Goal: Information Seeking & Learning: Understand process/instructions

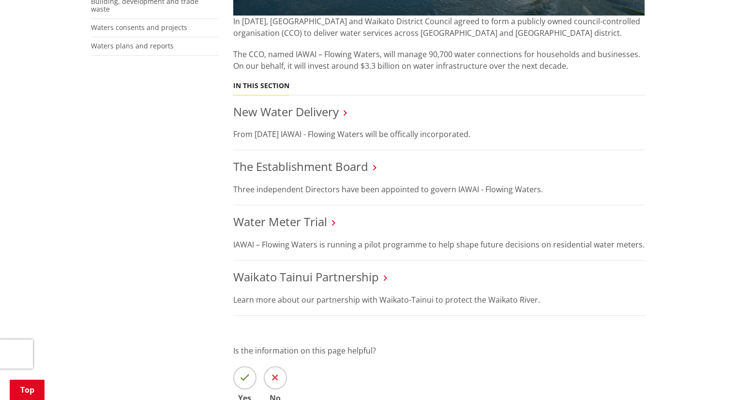
scroll to position [339, 0]
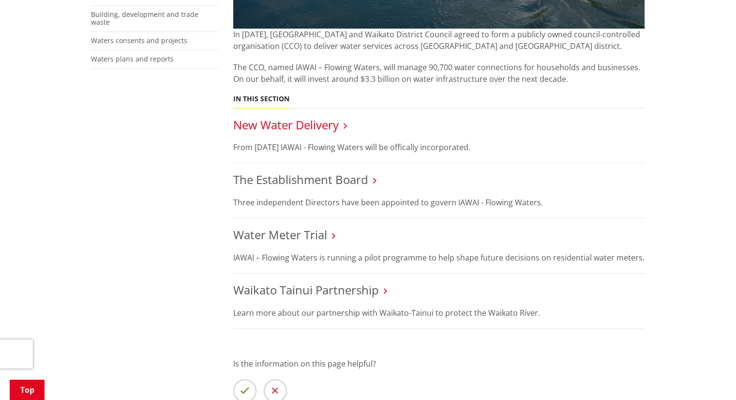
click at [306, 125] on link "New Water Delivery" at bounding box center [286, 125] width 106 height 16
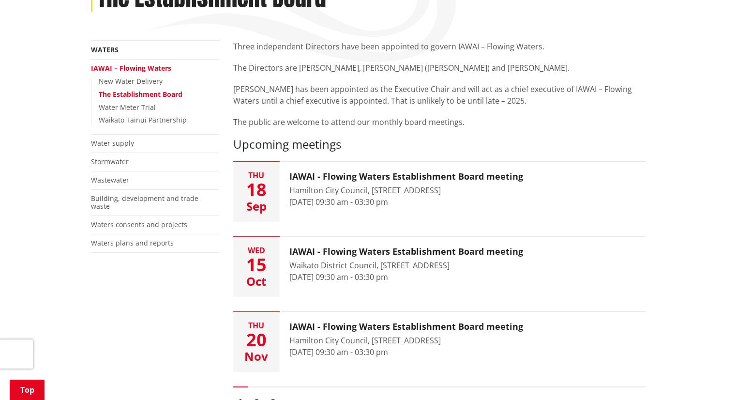
scroll to position [194, 0]
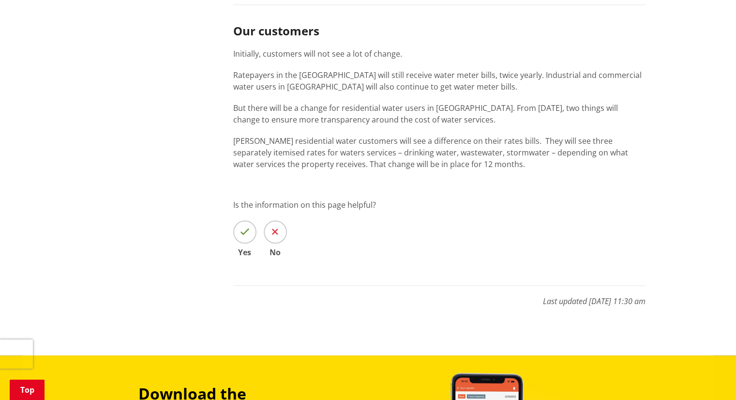
scroll to position [871, 0]
